Goal: Task Accomplishment & Management: Use online tool/utility

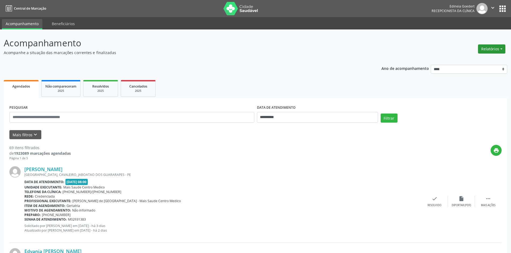
click at [492, 51] on button "Relatórios" at bounding box center [491, 48] width 27 height 9
click at [477, 61] on link "Agendamentos" at bounding box center [477, 61] width 58 height 8
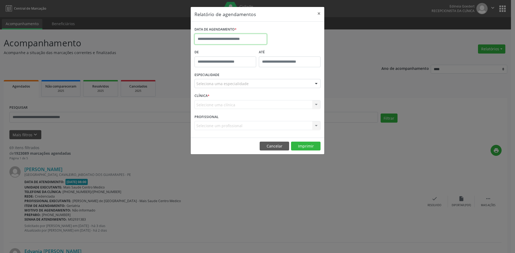
click at [233, 42] on input "text" at bounding box center [230, 39] width 72 height 11
click at [212, 91] on span "15" at bounding box center [212, 88] width 10 height 10
type input "**********"
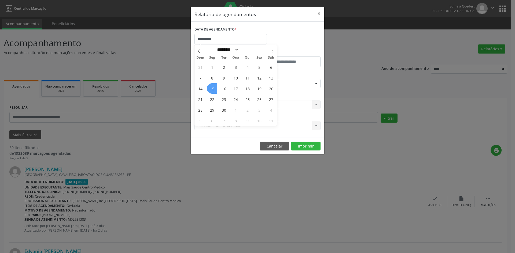
click at [212, 91] on span "15" at bounding box center [212, 88] width 10 height 10
click at [217, 81] on div "Seleciona uma especialidade" at bounding box center [257, 83] width 126 height 9
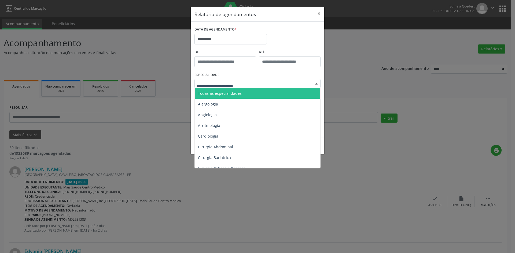
click at [217, 91] on span "Todas as especialidades" at bounding box center [220, 93] width 44 height 5
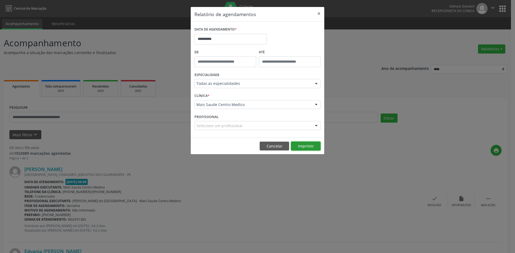
click at [310, 145] on button "Imprimir" at bounding box center [305, 146] width 29 height 9
